Goal: Task Accomplishment & Management: Use online tool/utility

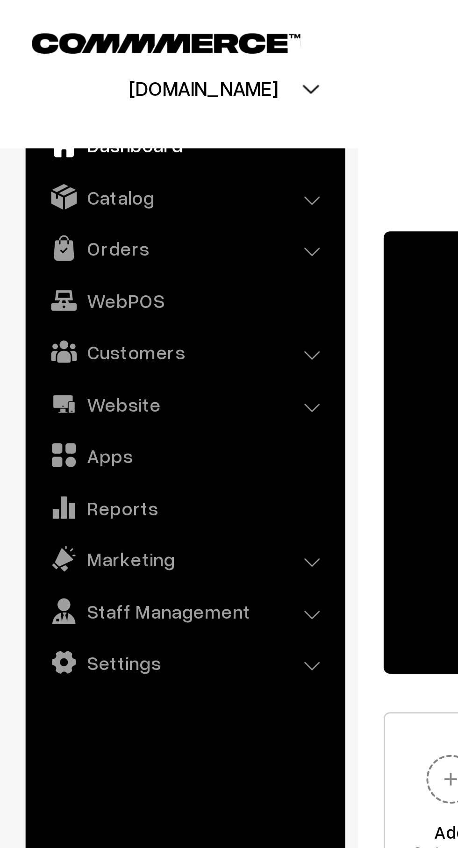
click at [51, 168] on link "Apps" at bounding box center [67, 166] width 111 height 17
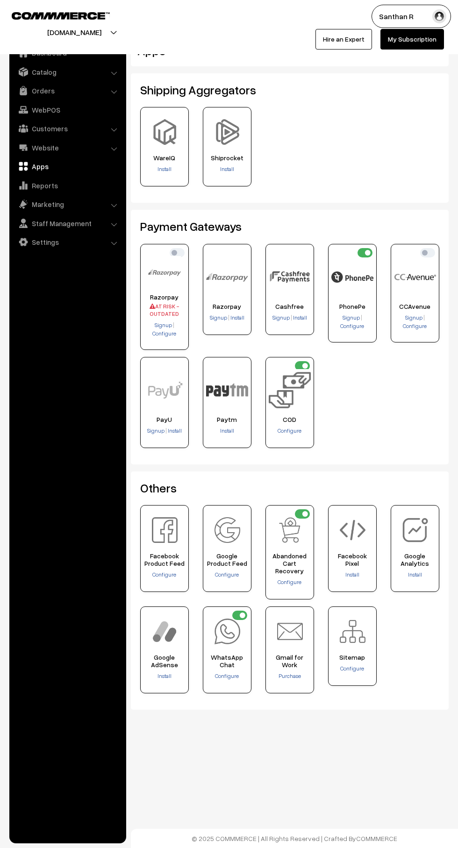
click at [375, 608] on div "Sitemap" at bounding box center [352, 646] width 49 height 79
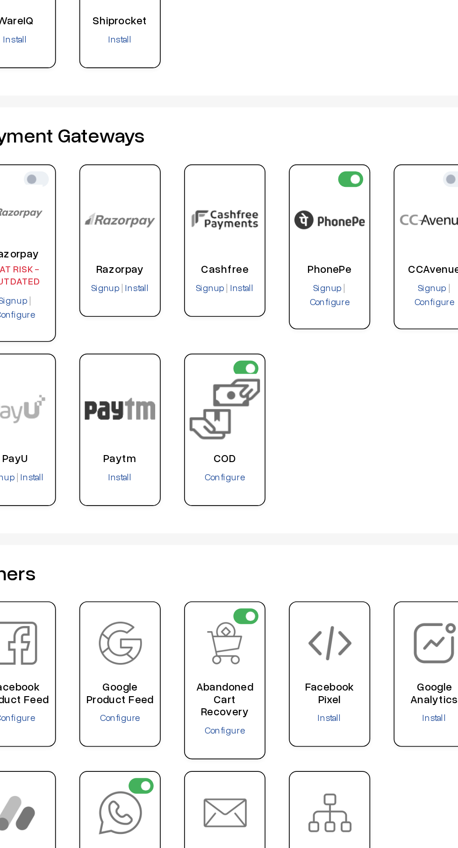
click at [351, 275] on img at bounding box center [352, 277] width 42 height 42
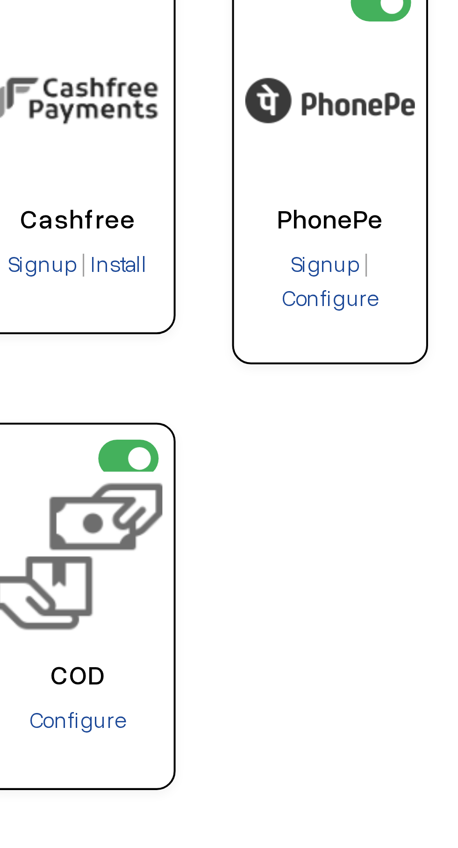
click at [354, 332] on div "PhonePe Signup Configure" at bounding box center [352, 293] width 49 height 99
click at [355, 328] on span "Configure" at bounding box center [353, 326] width 24 height 7
